Goal: Information Seeking & Learning: Learn about a topic

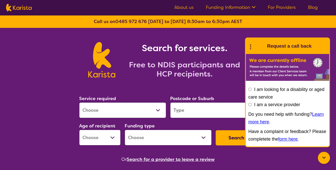
click at [159, 108] on select "Allied Health Assistant Assessment (ADHD or Autism) Behaviour support Counselli…" at bounding box center [122, 110] width 87 height 16
click at [218, 8] on link "Funding Information" at bounding box center [231, 7] width 50 height 6
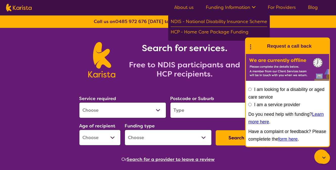
click at [184, 7] on link "About us" at bounding box center [183, 7] width 19 height 6
